Goal: Task Accomplishment & Management: Manage account settings

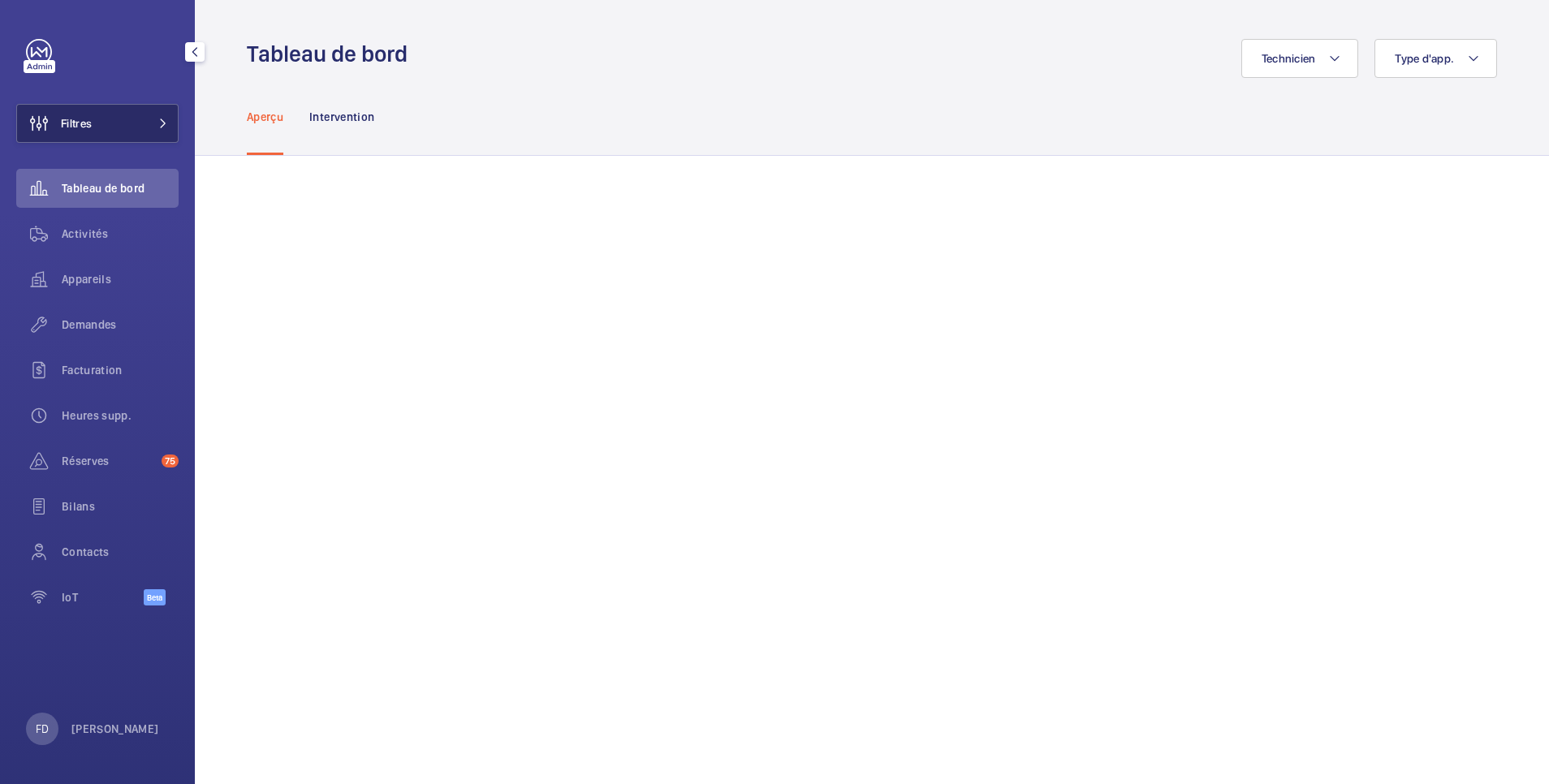
click at [108, 131] on button "Filtres" at bounding box center [98, 123] width 163 height 39
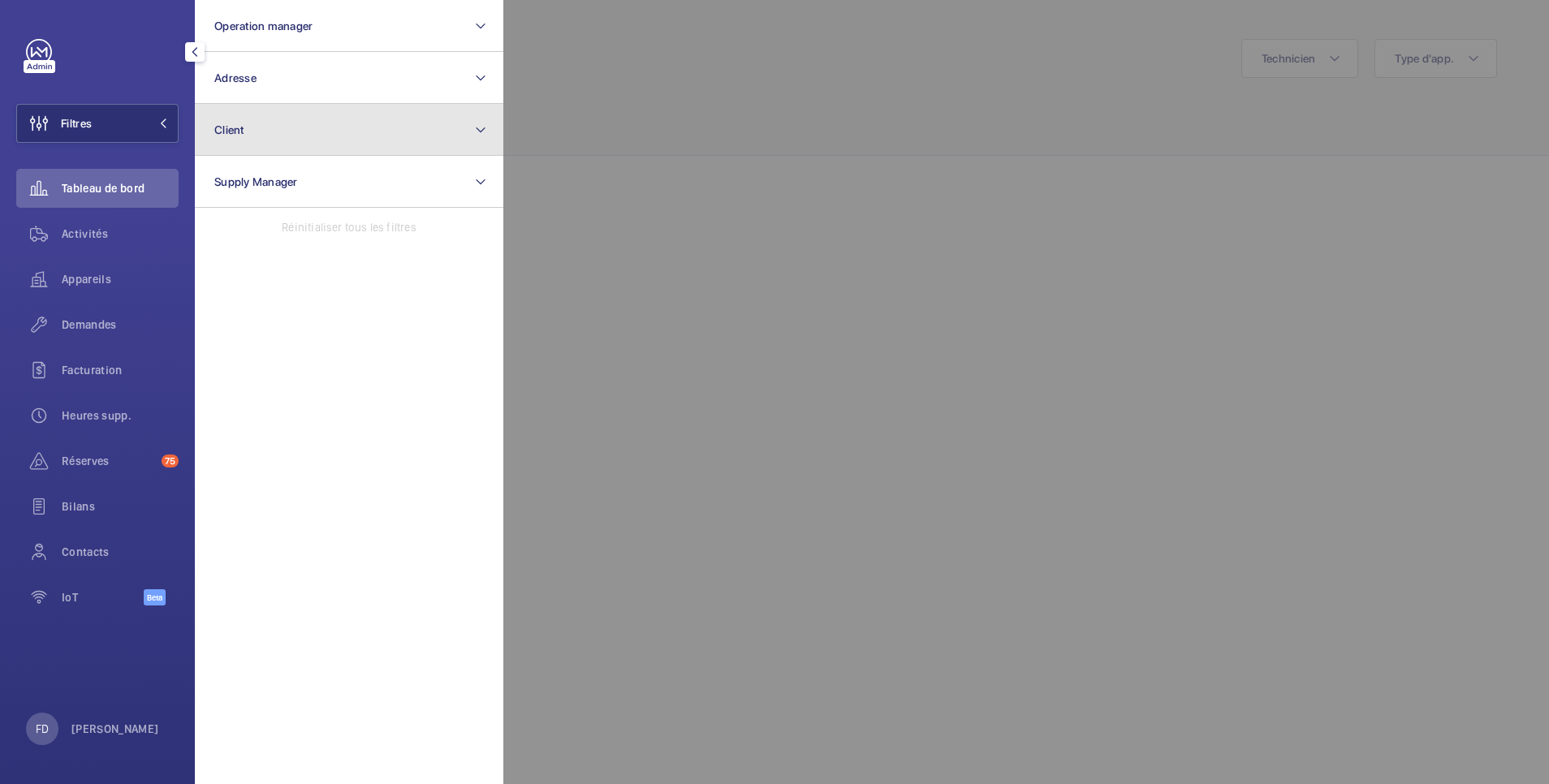
click at [296, 136] on button "Client" at bounding box center [349, 129] width 308 height 51
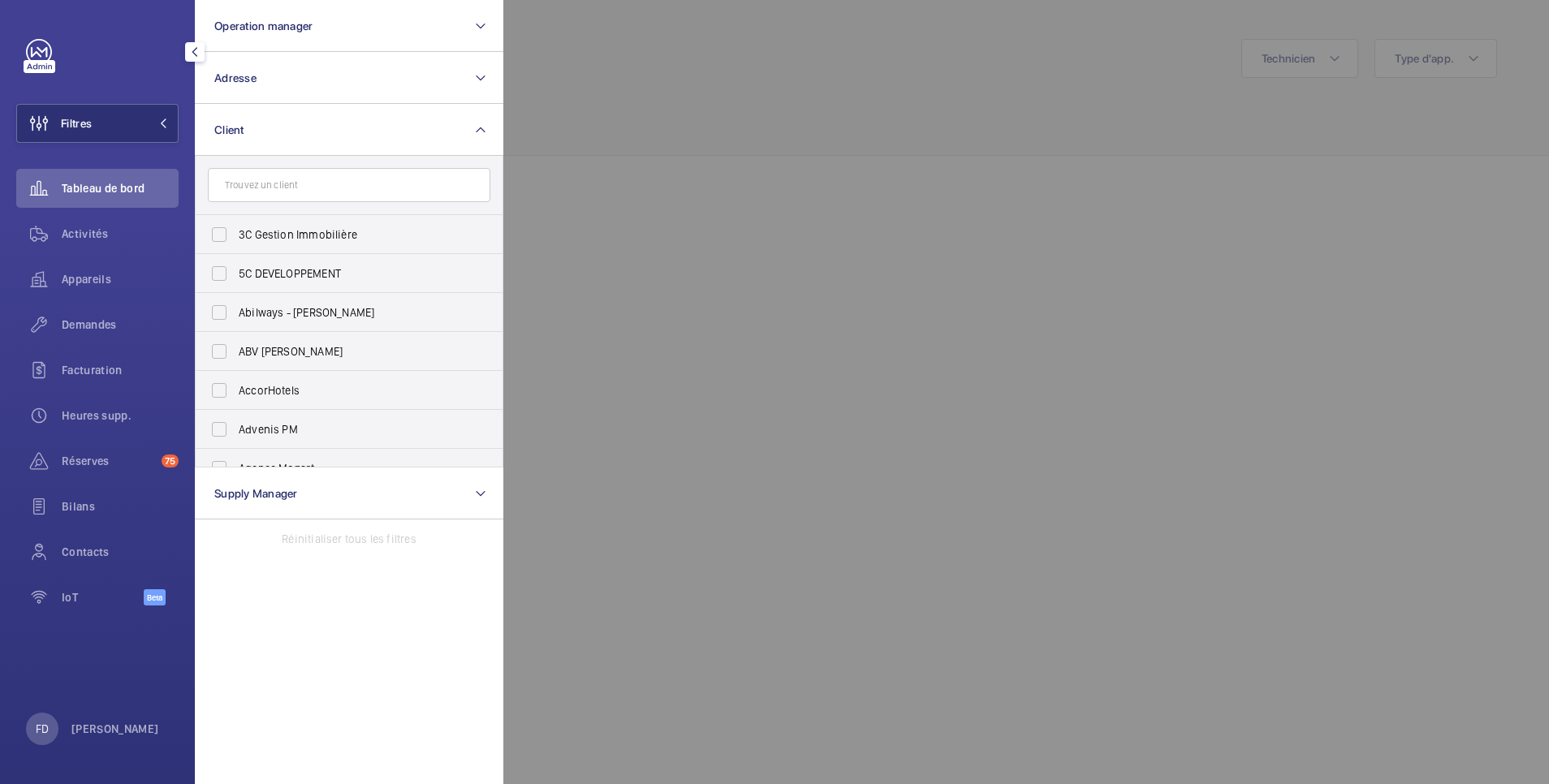
click at [305, 186] on input "text" at bounding box center [349, 185] width 283 height 34
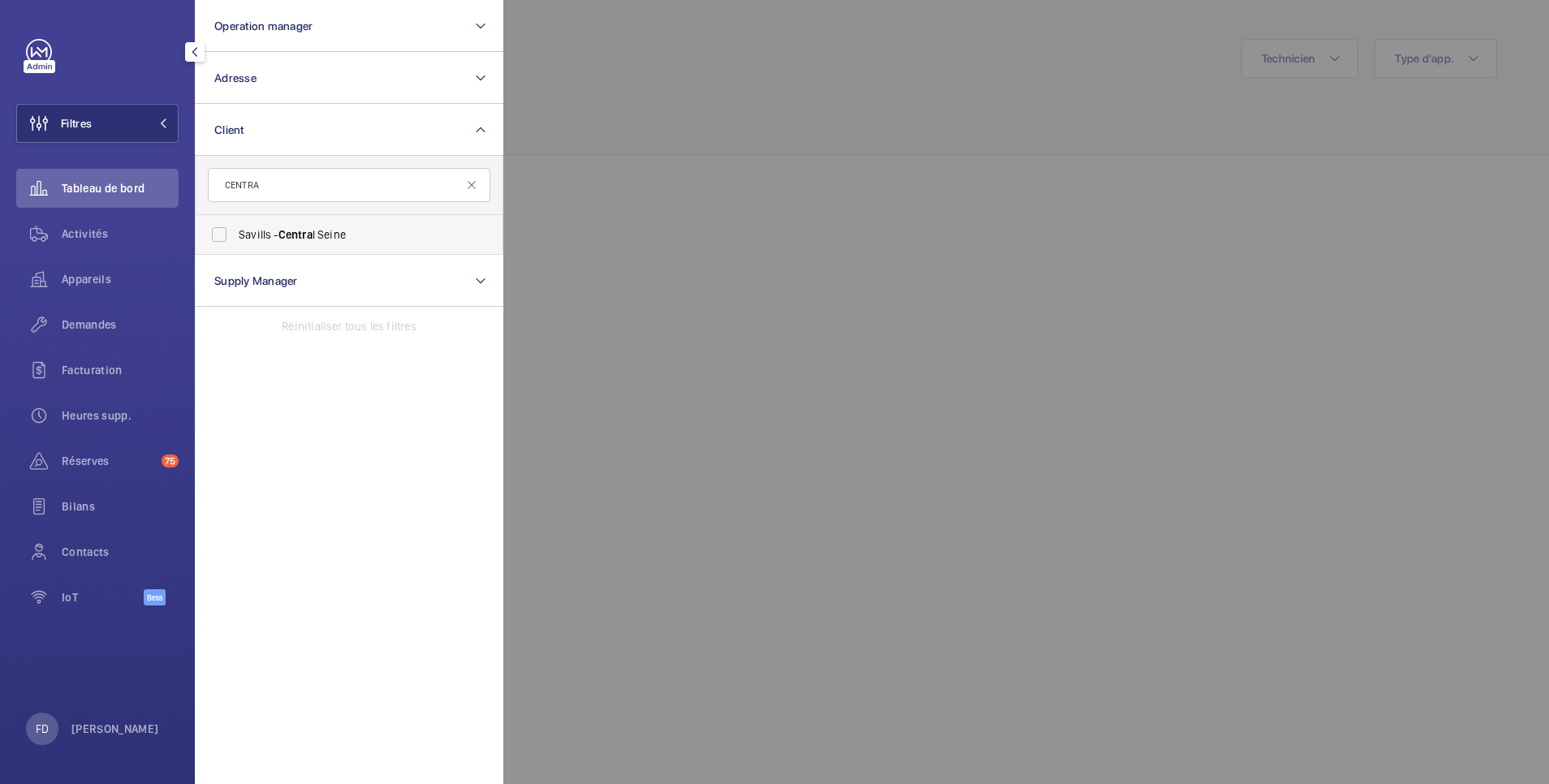
type input "CENTRA"
click at [300, 233] on span "Centra" at bounding box center [296, 234] width 34 height 13
click at [235, 233] on input "Savills - Centra l Seine" at bounding box center [220, 235] width 33 height 33
checkbox input "true"
click at [714, 107] on div at bounding box center [1278, 392] width 1549 height 784
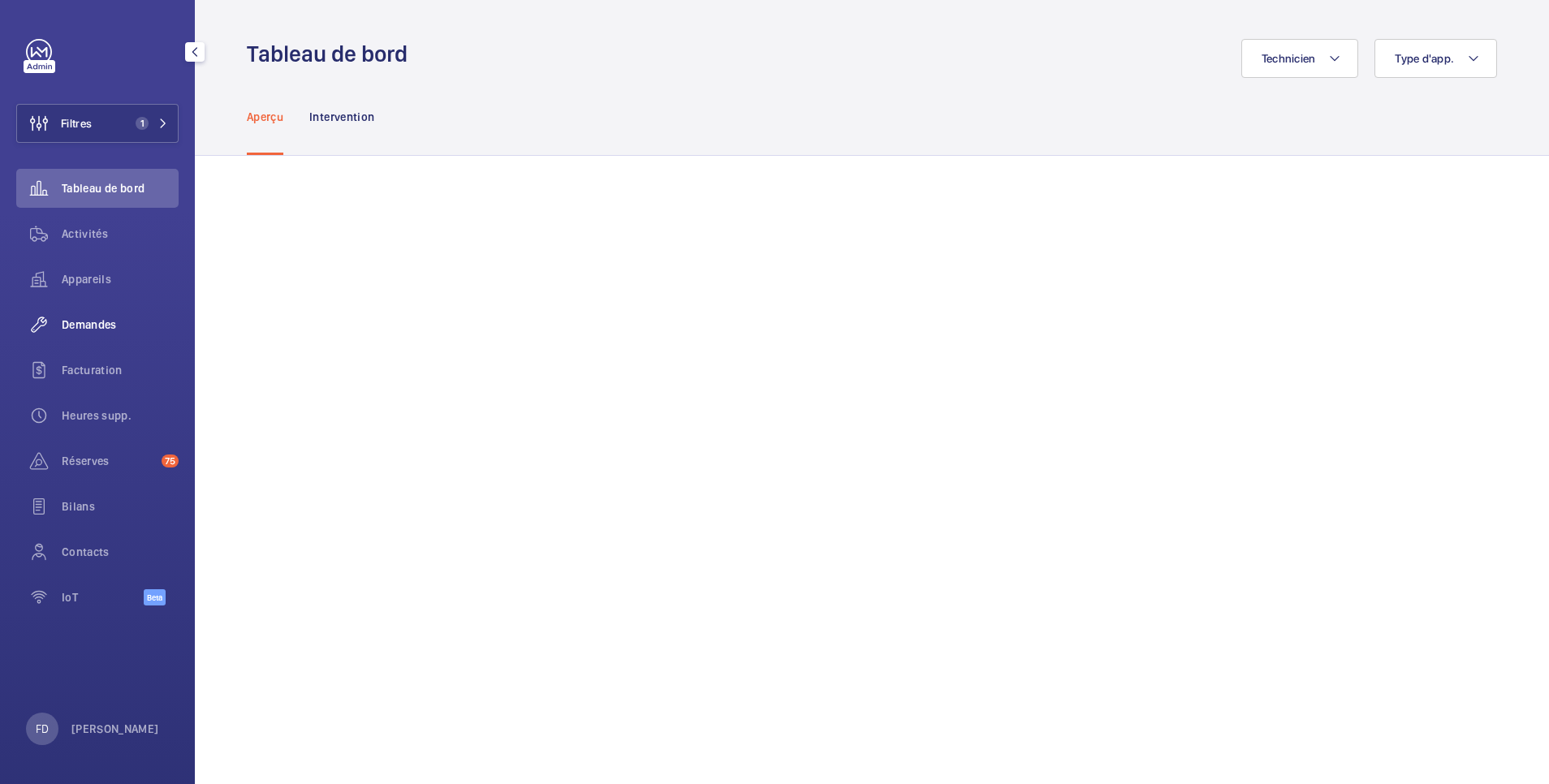
click at [86, 321] on span "Demandes" at bounding box center [119, 324] width 117 height 16
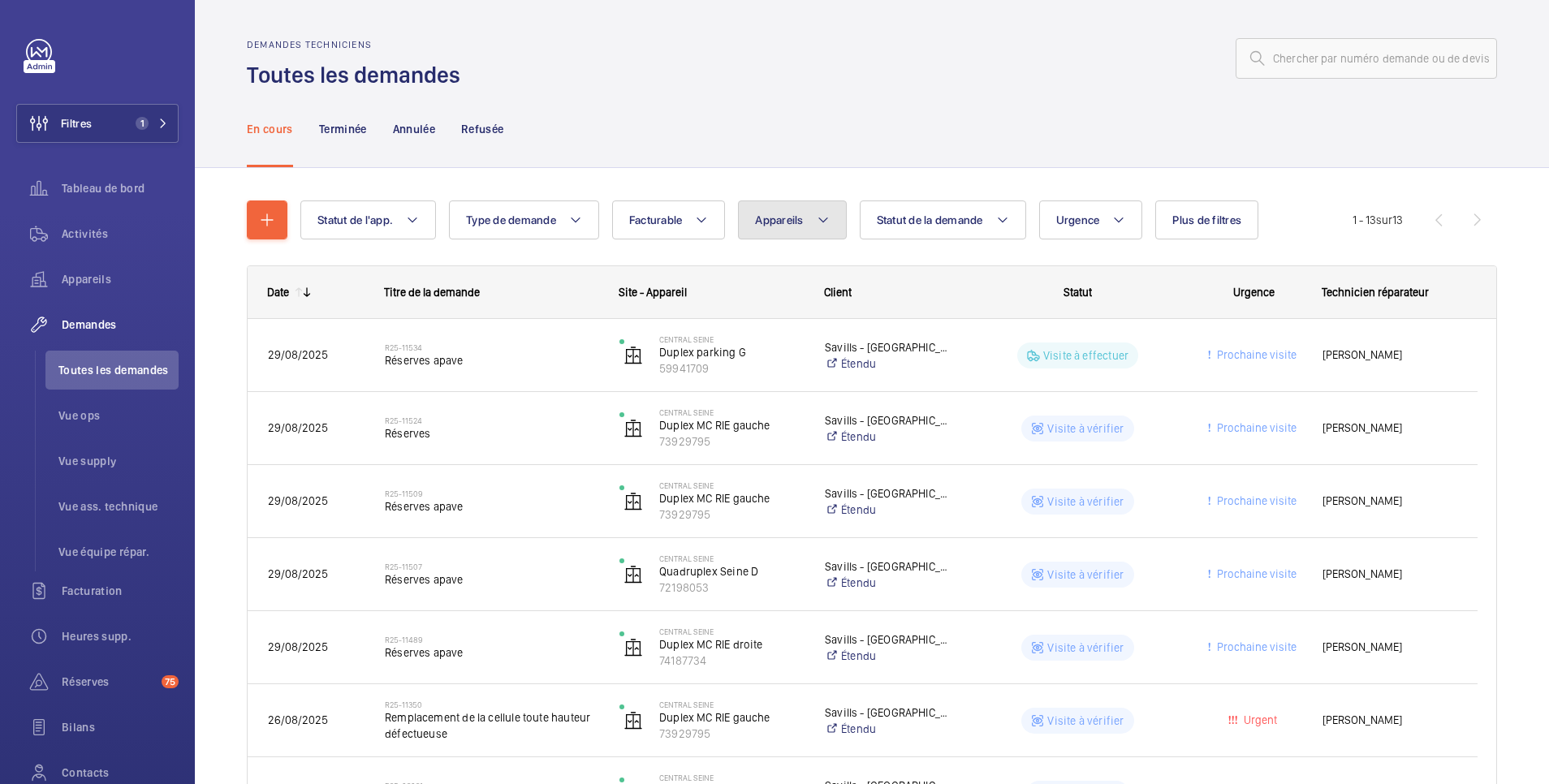
click at [775, 217] on span "Appareils" at bounding box center [778, 219] width 48 height 13
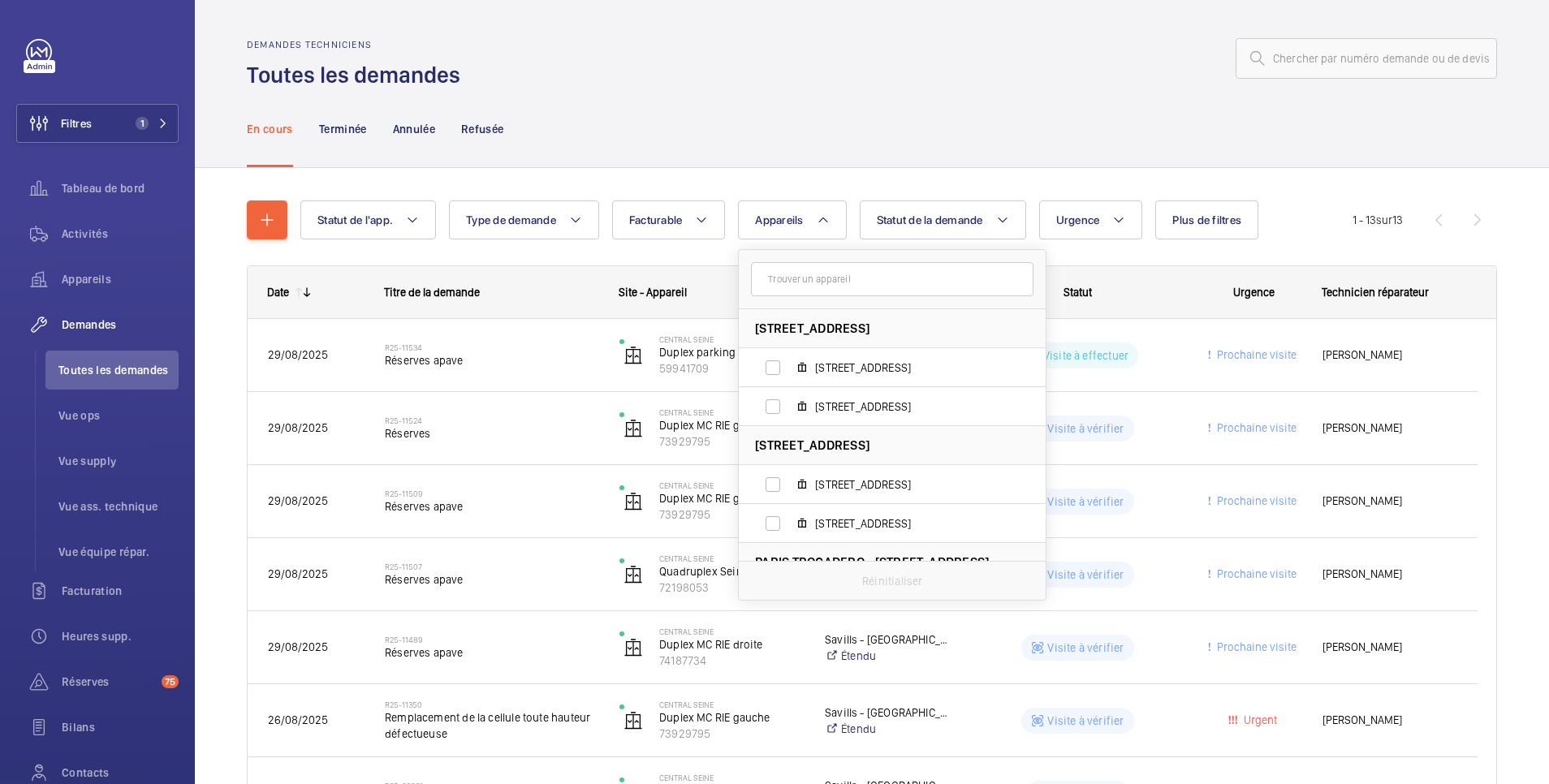
click at [788, 277] on input "text" at bounding box center [892, 279] width 283 height 34
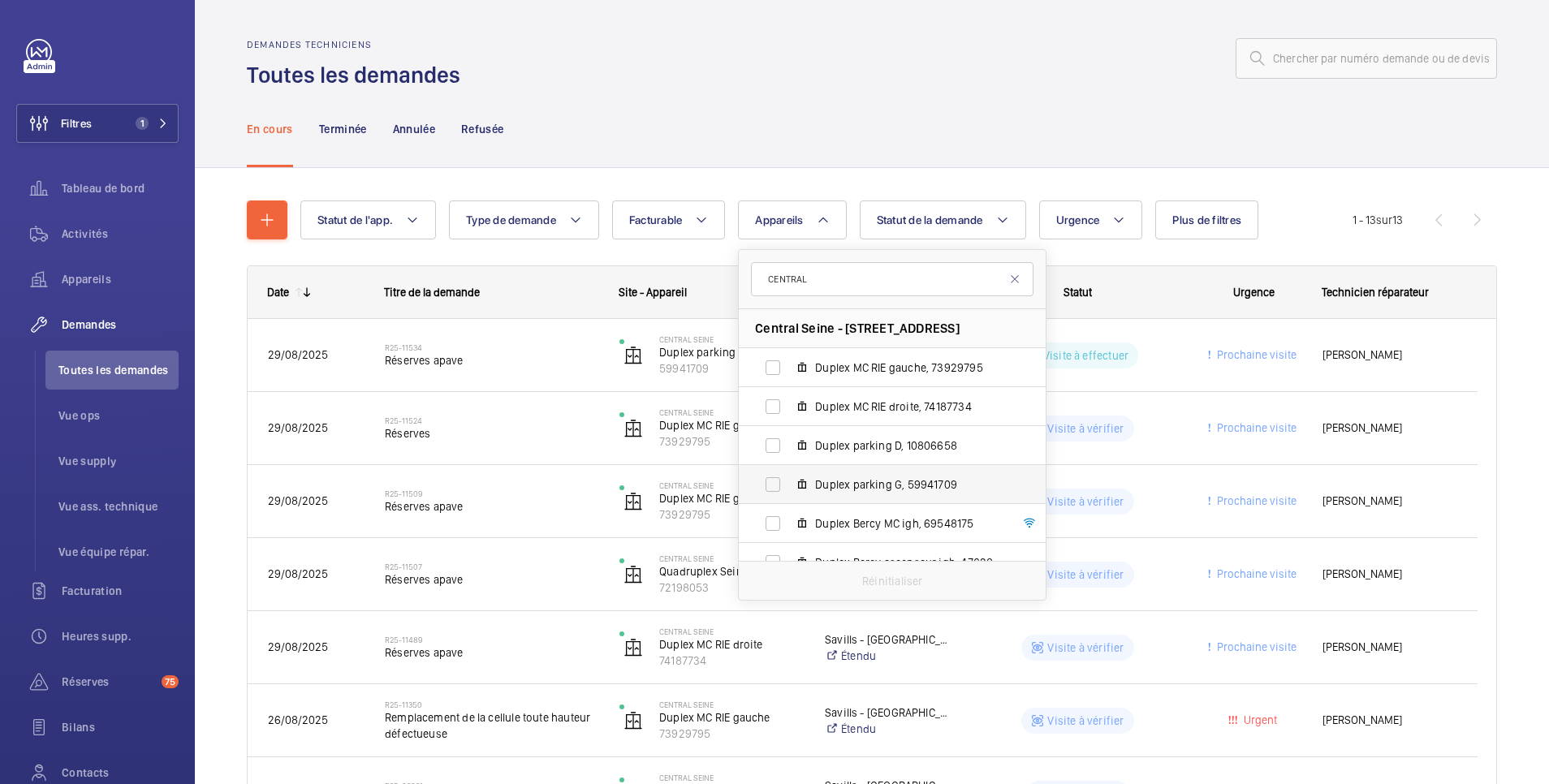
type input "CENTRAL"
click at [779, 481] on label "Duplex parking G, 59941709" at bounding box center [878, 484] width 281 height 39
click at [779, 481] on input "Duplex parking G, 59941709" at bounding box center [773, 484] width 33 height 33
checkbox input "true"
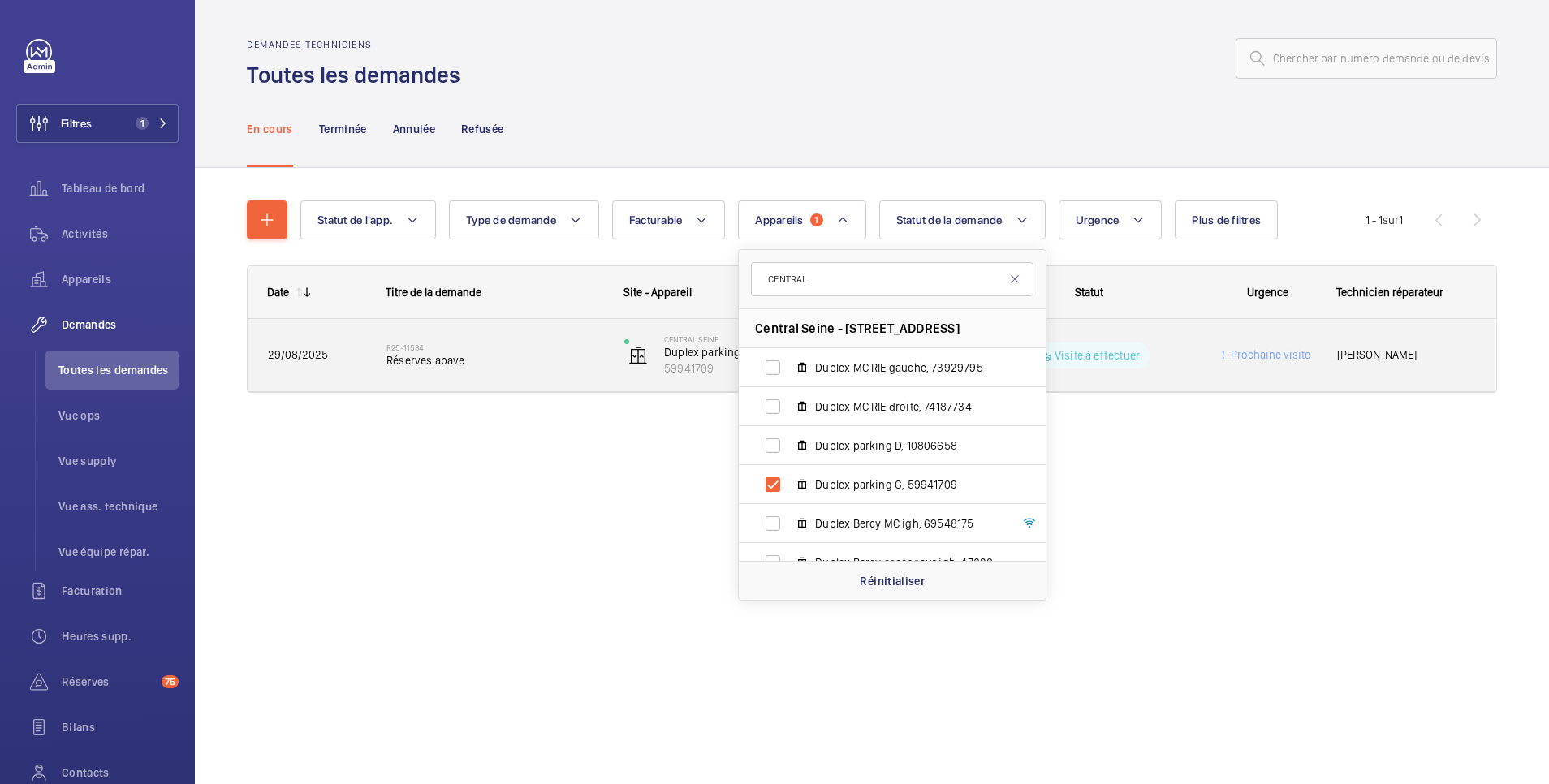
click at [1187, 350] on wm-front-pills-cell "Visite à effectuer" at bounding box center [1089, 355] width 217 height 26
